Goal: Information Seeking & Learning: Check status

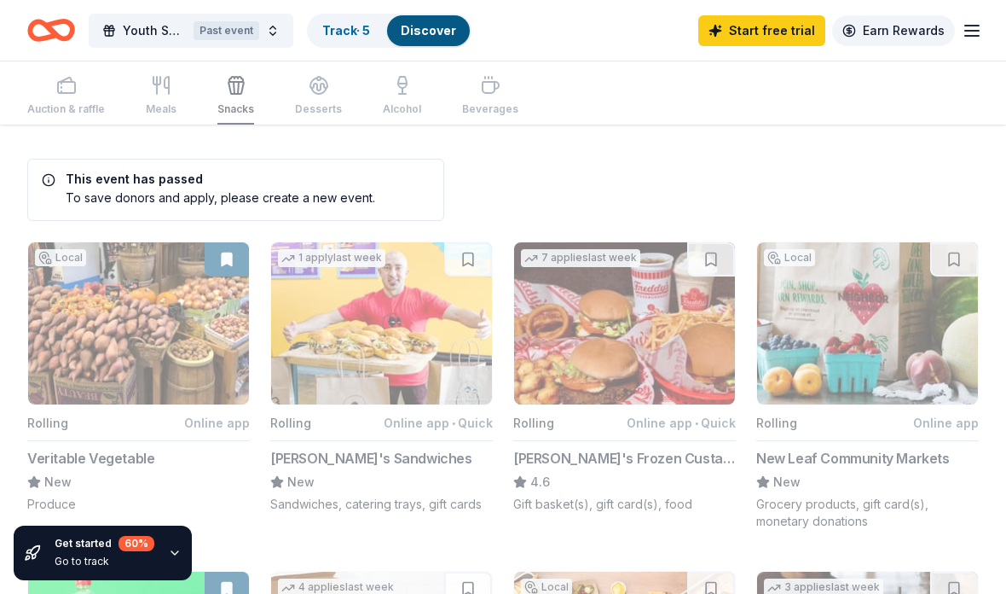
click at [903, 27] on link "Earn Rewards" at bounding box center [893, 30] width 123 height 31
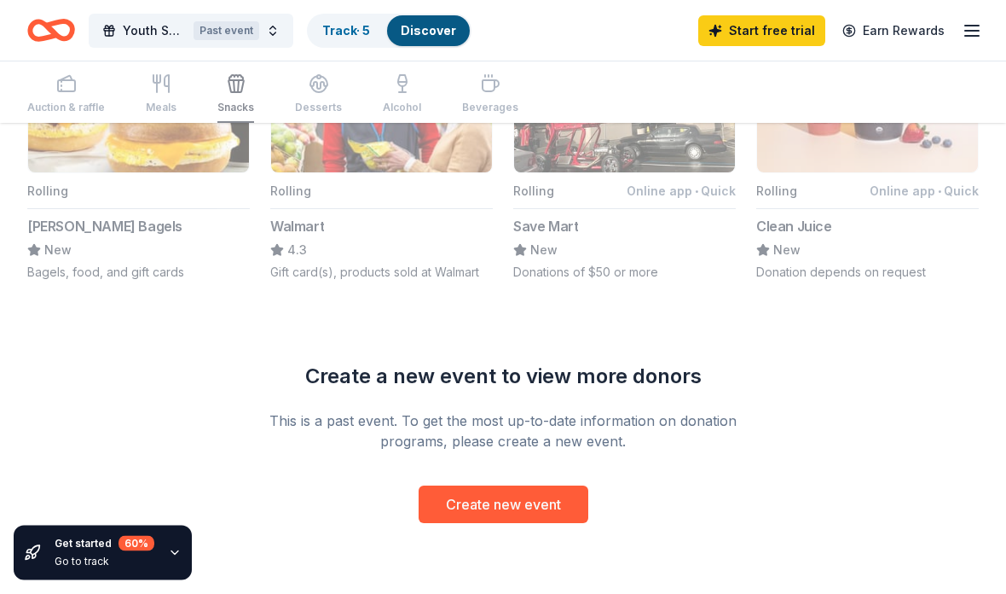
scroll to position [1553, 0]
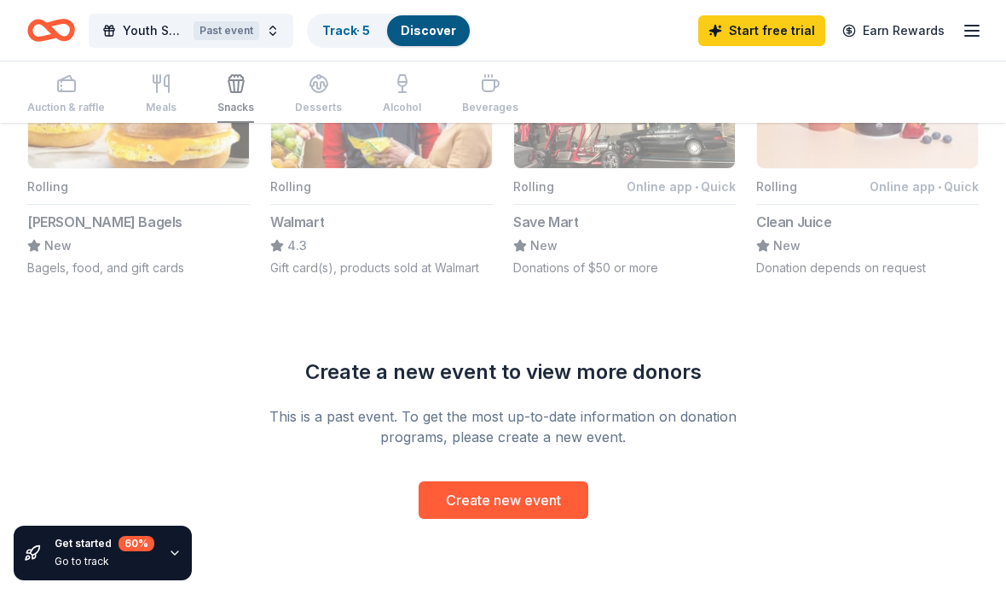
click at [62, 99] on div "Auction & raffle Meals Snacks Desserts Alcohol Beverages" at bounding box center [272, 95] width 491 height 56
click at [61, 103] on div "Auction & raffle Meals Snacks Desserts Alcohol Beverages" at bounding box center [272, 95] width 491 height 56
click at [147, 34] on span "Youth Survival Kit Drive" at bounding box center [155, 30] width 64 height 20
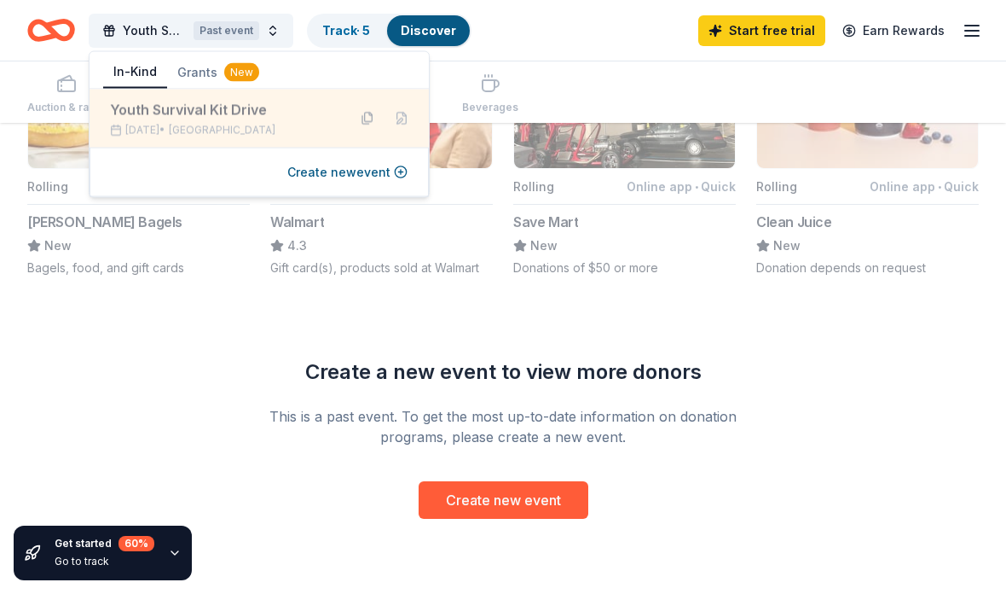
click at [367, 125] on button at bounding box center [367, 118] width 27 height 27
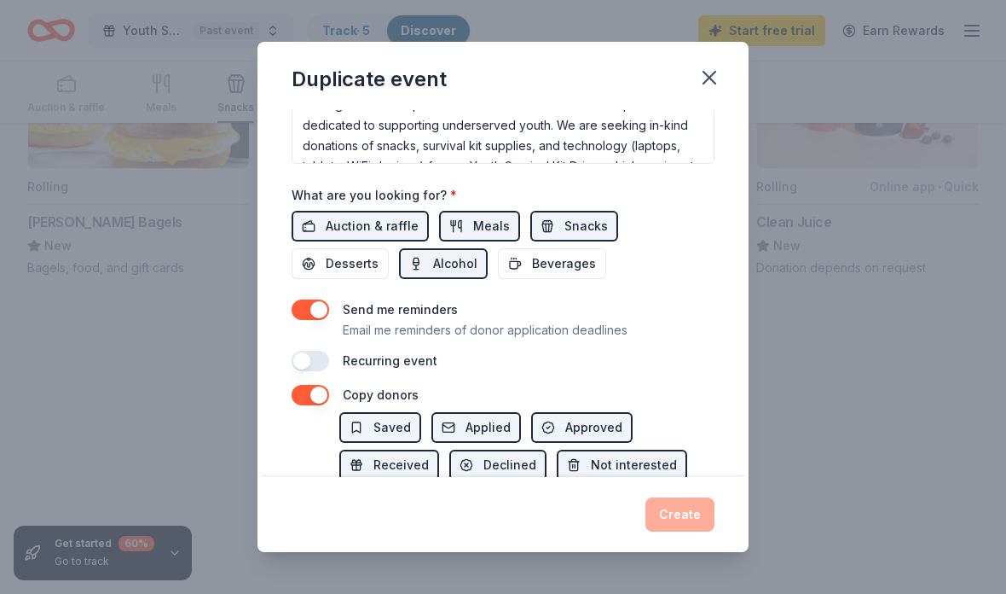
scroll to position [559, 0]
click at [466, 417] on span "Applied" at bounding box center [488, 427] width 45 height 20
click at [458, 412] on button "Applied" at bounding box center [476, 427] width 90 height 31
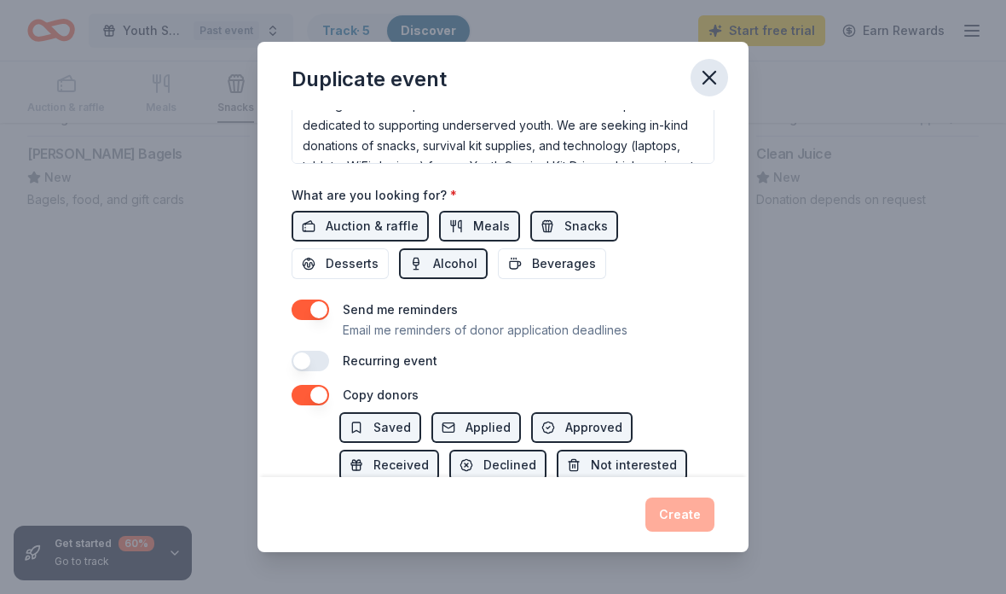
click at [701, 81] on icon "button" at bounding box center [710, 78] width 24 height 24
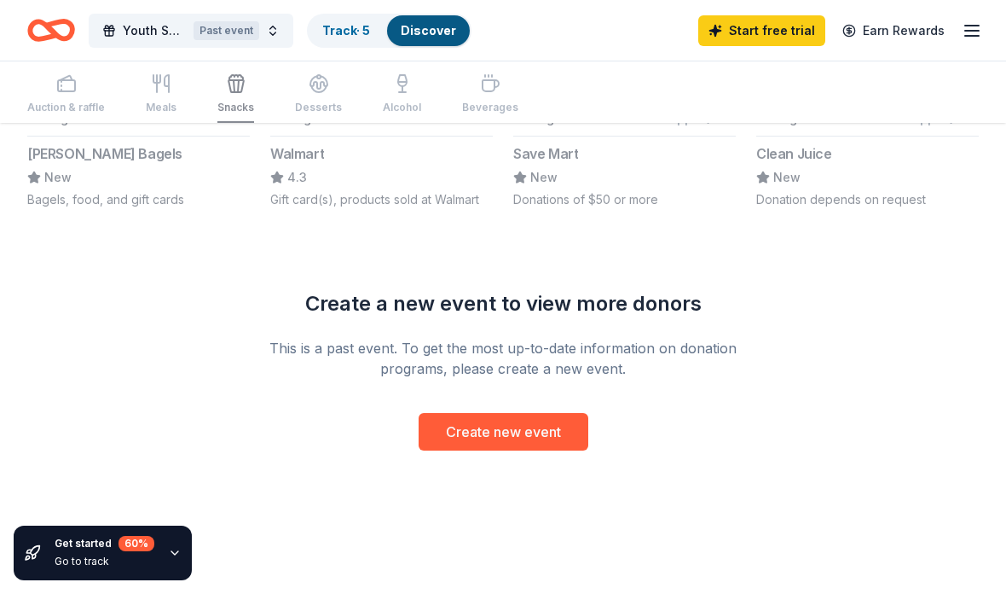
click at [432, 36] on link "Discover" at bounding box center [428, 30] width 55 height 14
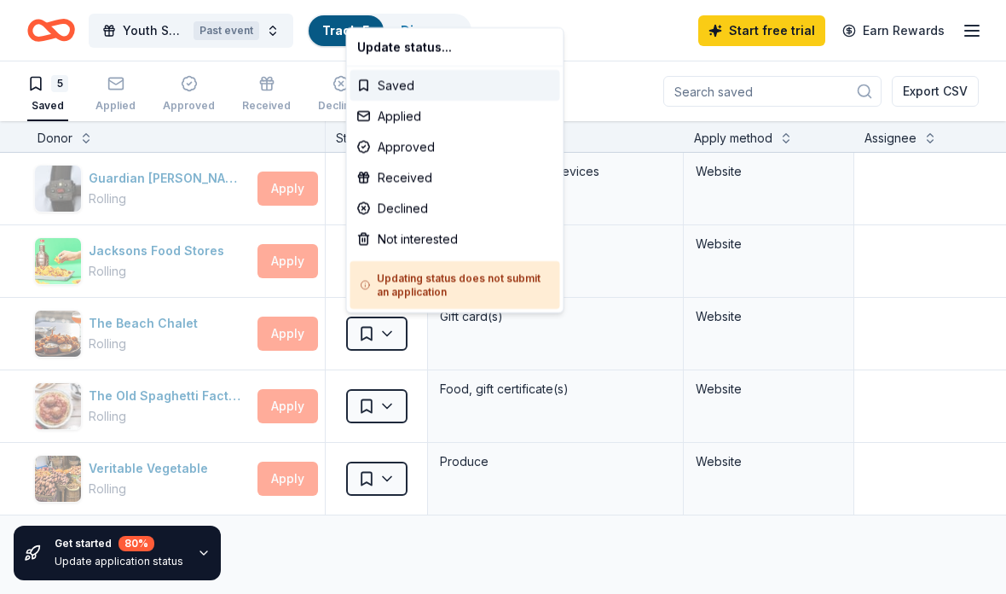
click at [640, 40] on html "Youth Survival Kit Drive Past event Track · 5 Discover Start free trial Earn Re…" at bounding box center [503, 297] width 1006 height 594
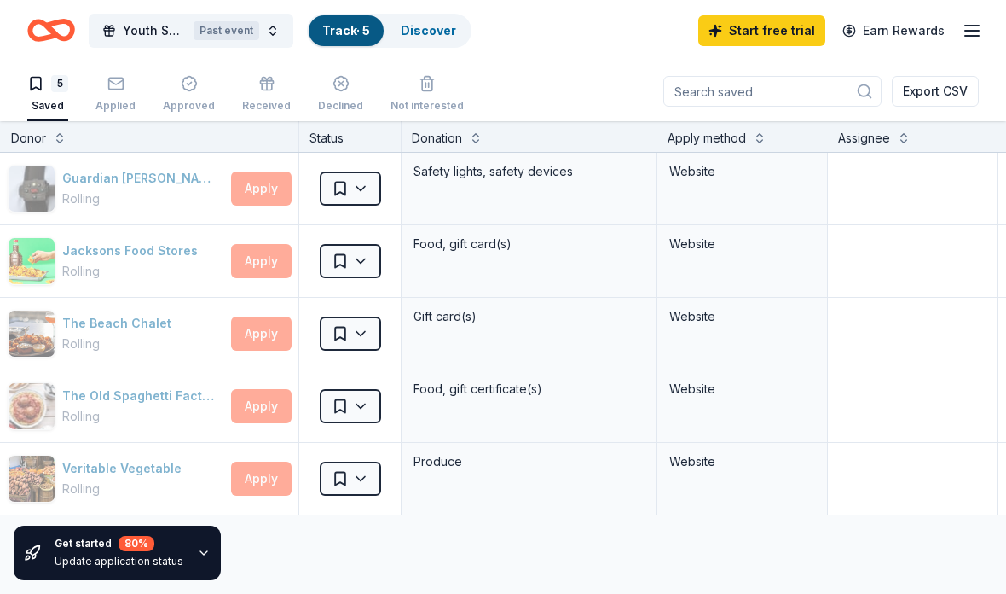
scroll to position [0, 26]
click at [49, 147] on div "Donor" at bounding box center [149, 138] width 277 height 20
click at [49, 143] on div "Donor" at bounding box center [149, 138] width 277 height 20
click at [61, 142] on button at bounding box center [60, 136] width 14 height 17
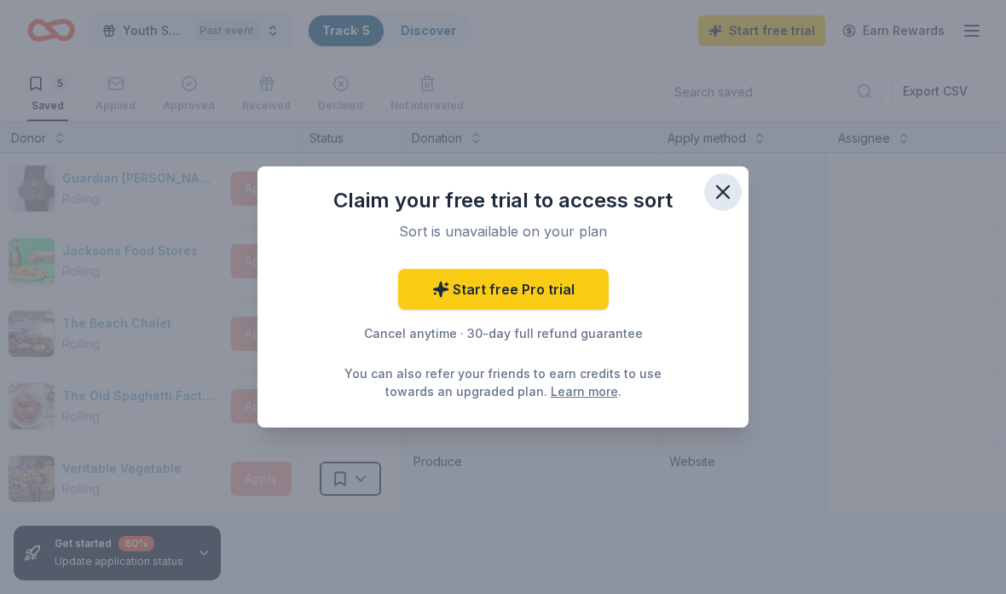
click at [719, 186] on icon "button" at bounding box center [723, 192] width 24 height 24
